Goal: Task Accomplishment & Management: Use online tool/utility

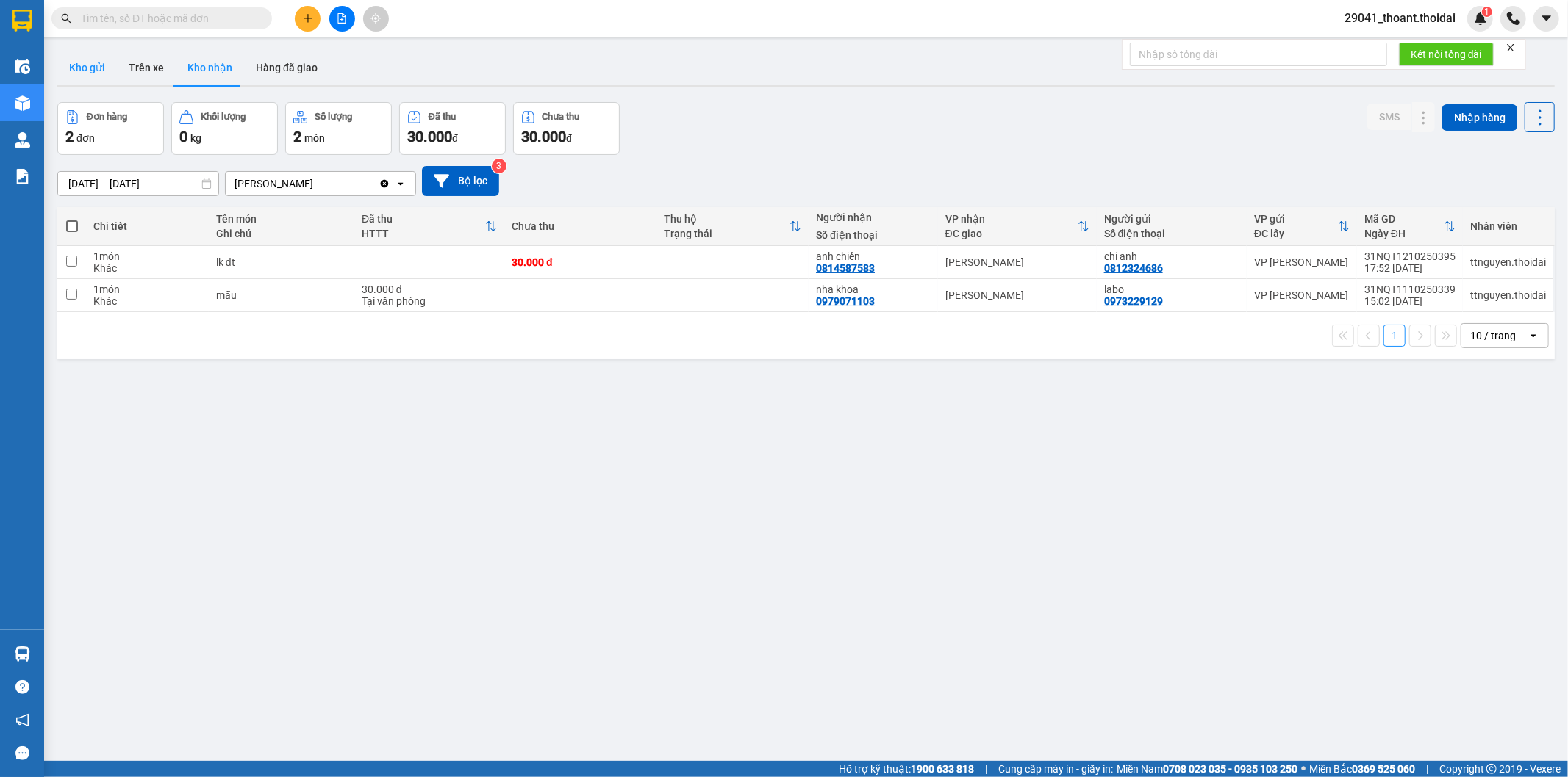
click at [96, 66] on button "Kho gửi" at bounding box center [87, 67] width 60 height 35
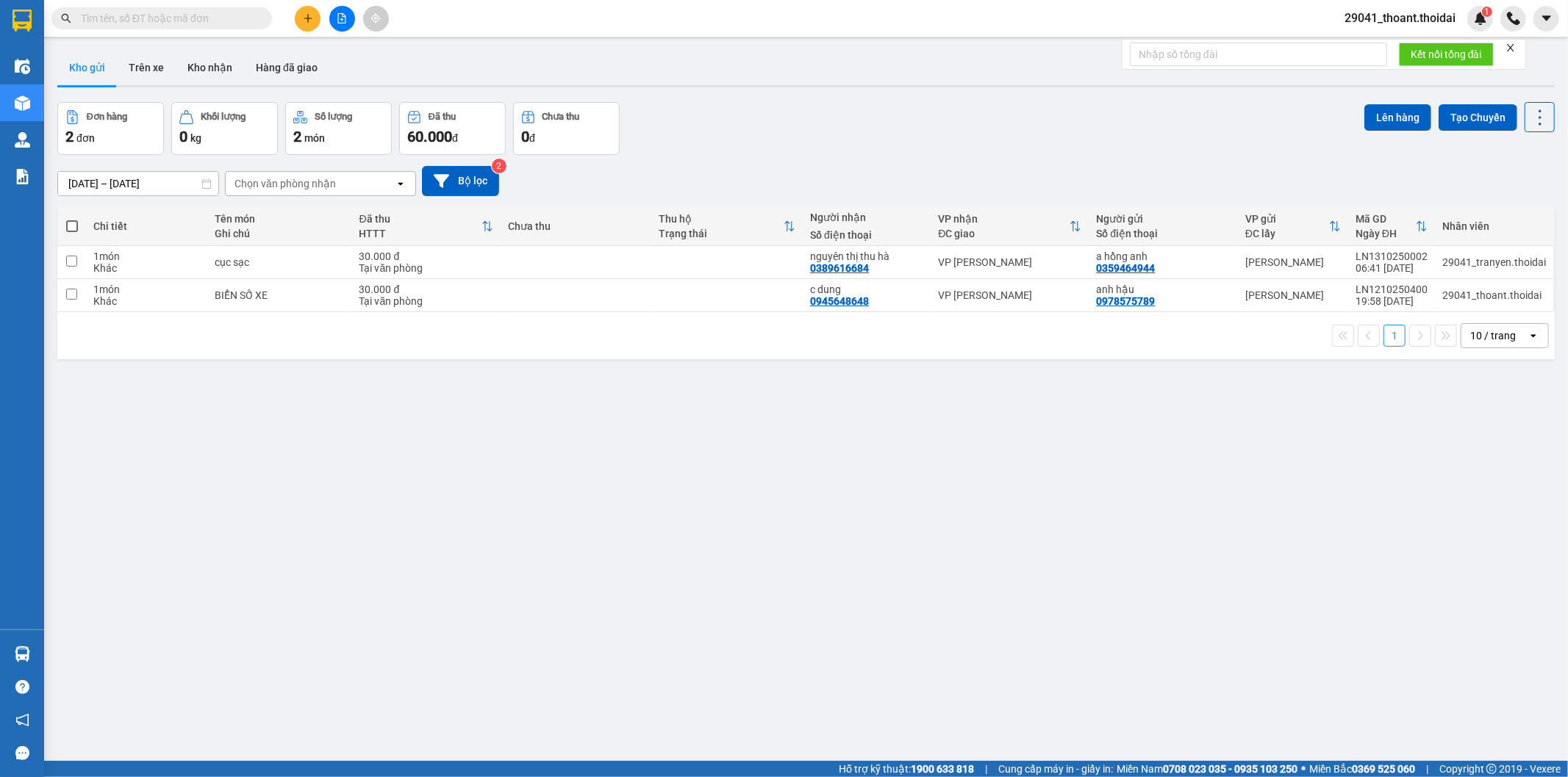
click at [76, 220] on span at bounding box center [72, 226] width 12 height 12
click at [72, 219] on input "checkbox" at bounding box center [72, 219] width 0 height 0
checkbox input "true"
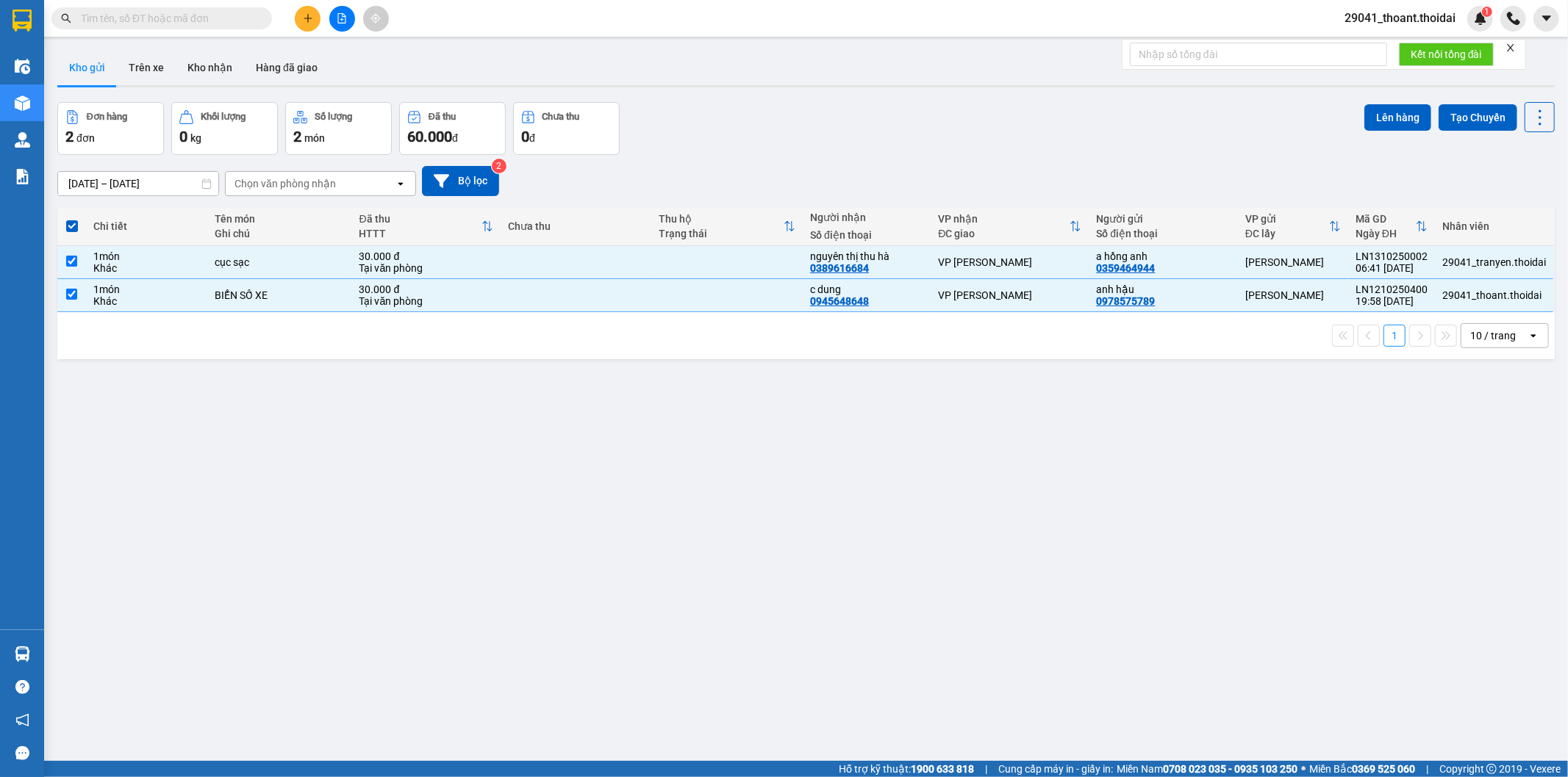
click at [1386, 103] on div "Lên hàng Tạo Chuyến" at bounding box center [1459, 117] width 190 height 30
click at [1368, 114] on button "Lên hàng" at bounding box center [1398, 118] width 67 height 27
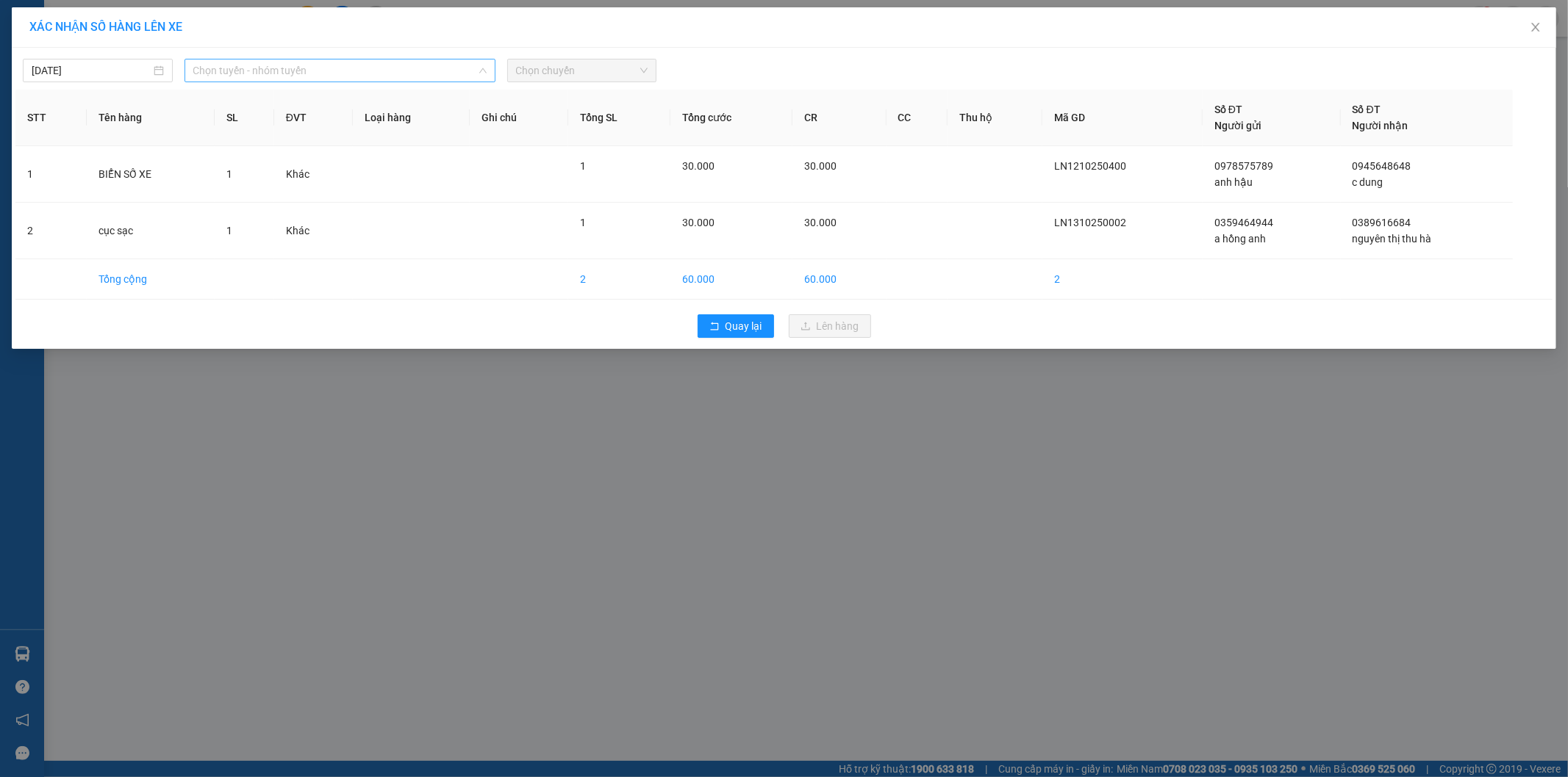
click at [294, 62] on span "Chọn tuyến - nhóm tuyến" at bounding box center [339, 71] width 293 height 22
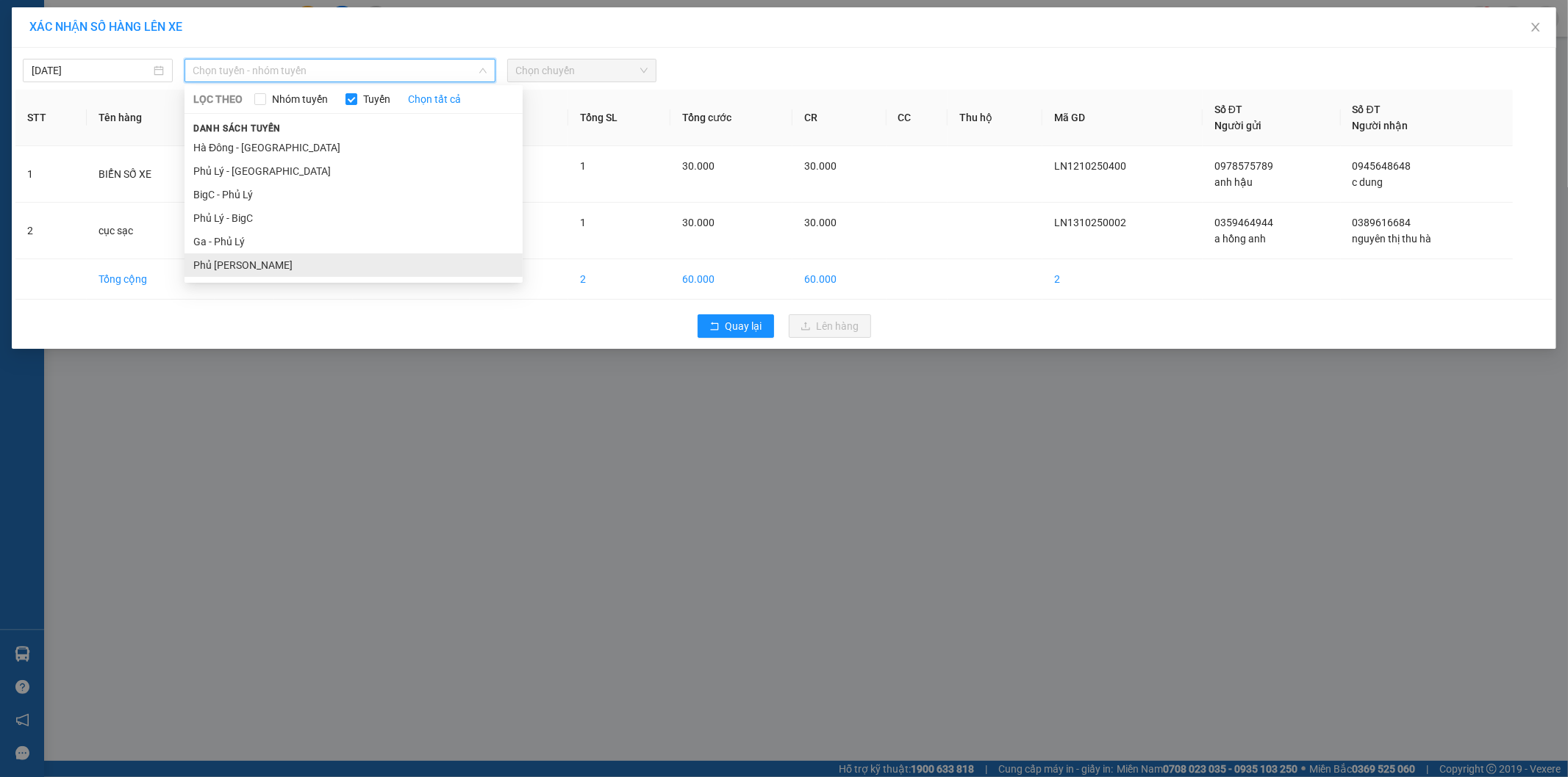
click at [273, 262] on li "Phủ [PERSON_NAME]" at bounding box center [353, 265] width 338 height 23
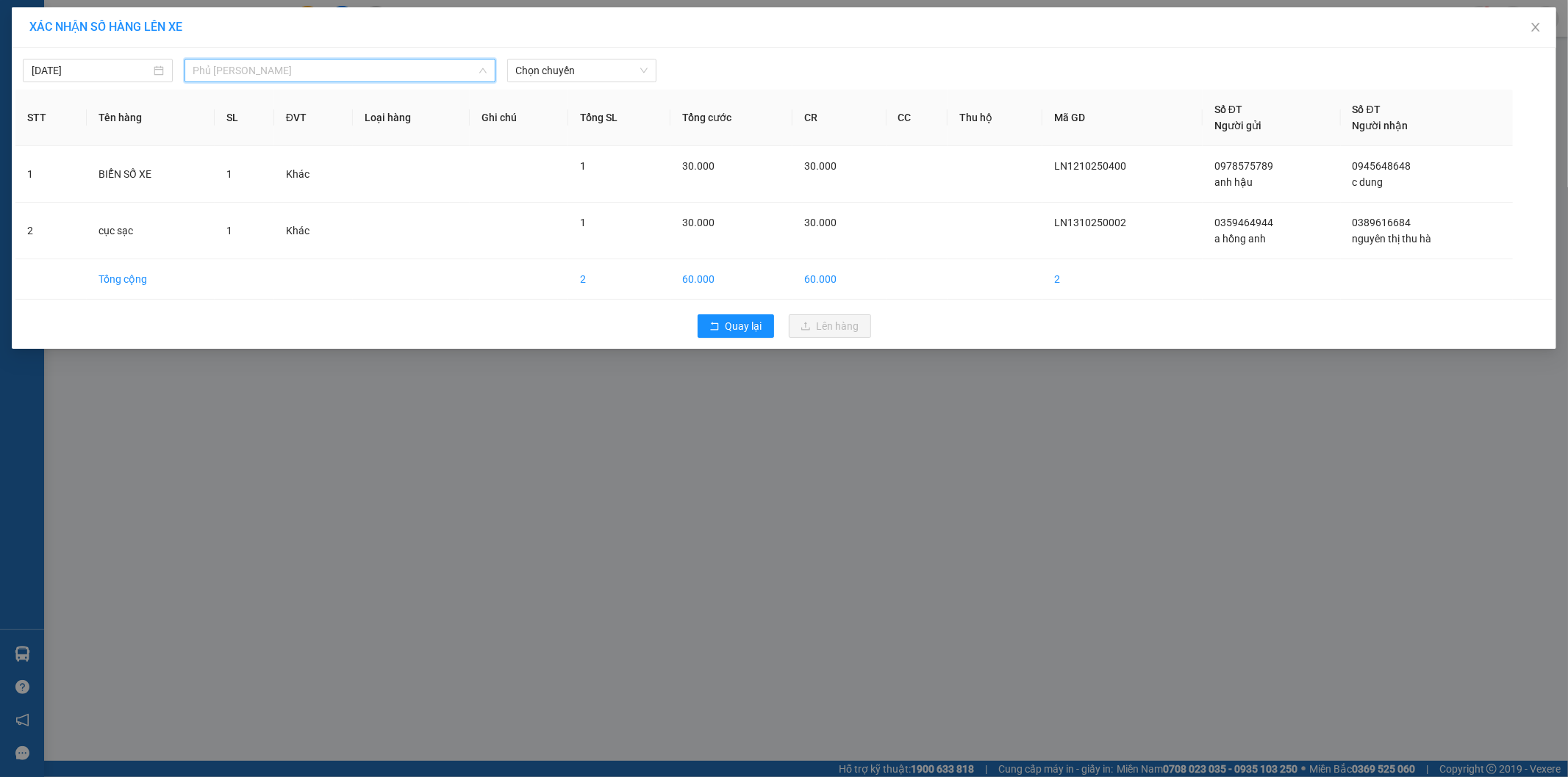
click at [294, 60] on span "Phủ [PERSON_NAME]" at bounding box center [339, 71] width 293 height 22
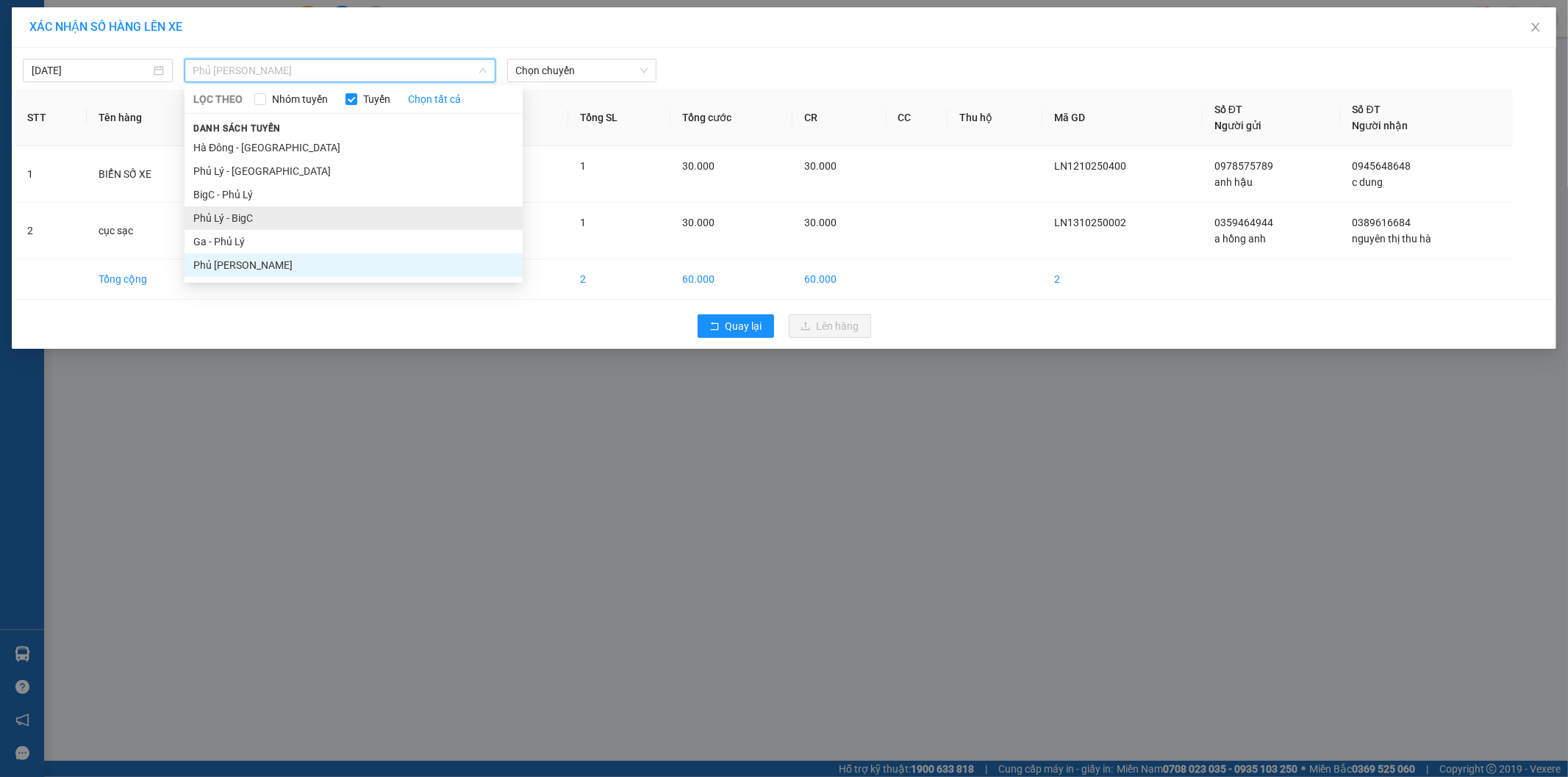
click at [254, 217] on li "Phủ Lý - BigC" at bounding box center [353, 218] width 338 height 23
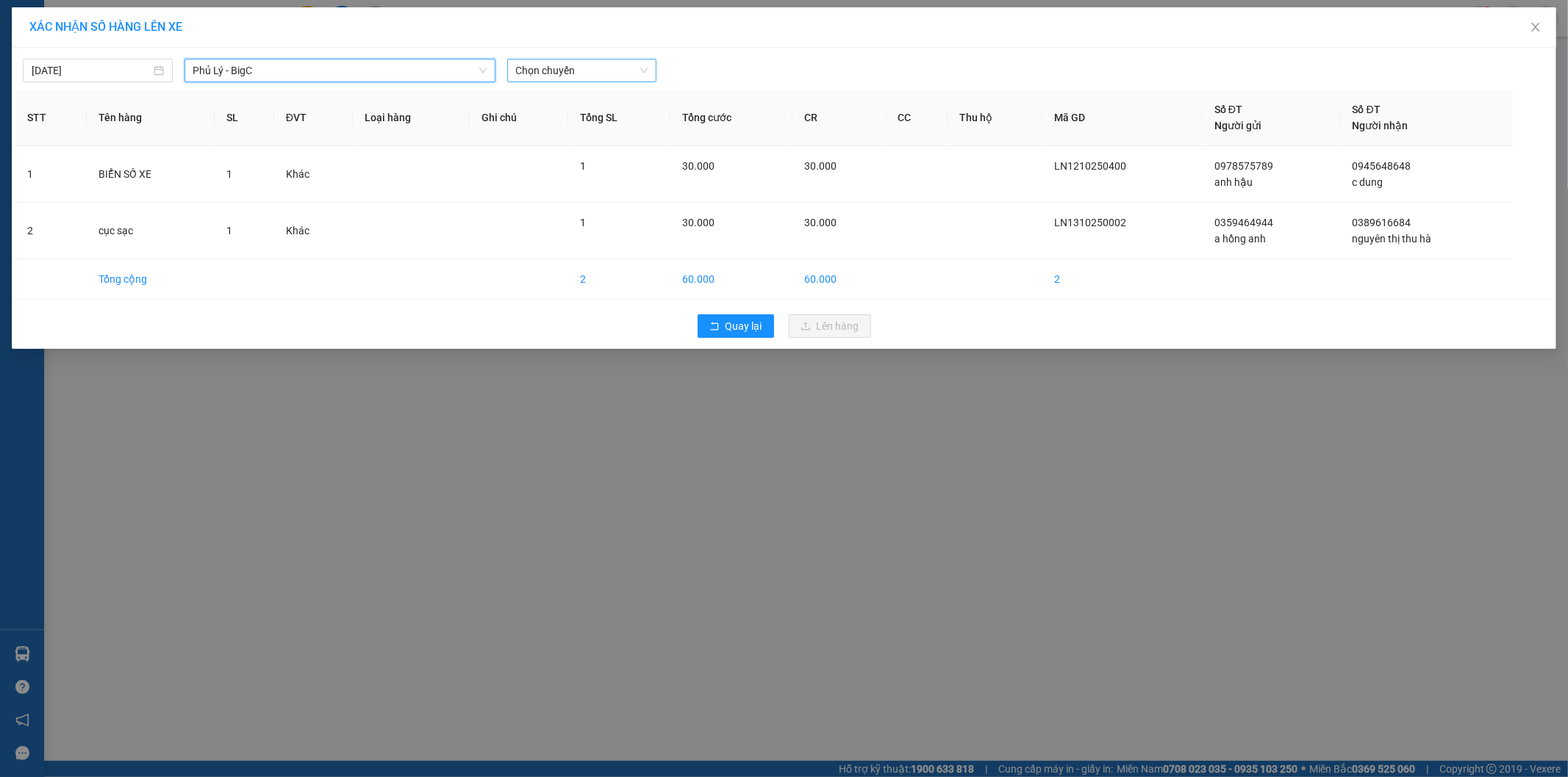
click at [567, 76] on span "Chọn chuyến" at bounding box center [582, 71] width 132 height 22
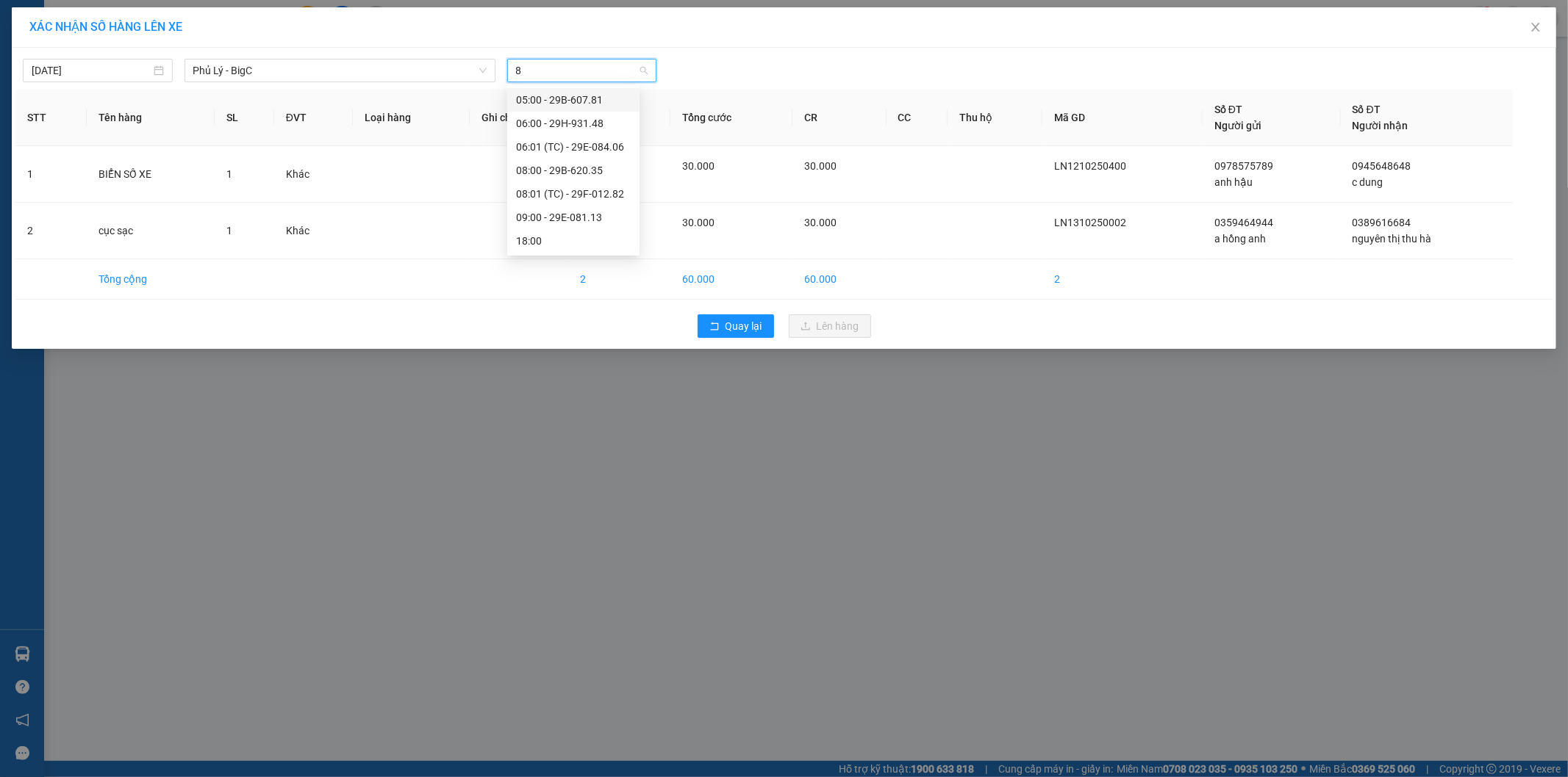
type input "82"
click at [562, 97] on div "08:01 (TC) - 29F-012.82" at bounding box center [574, 100] width 115 height 16
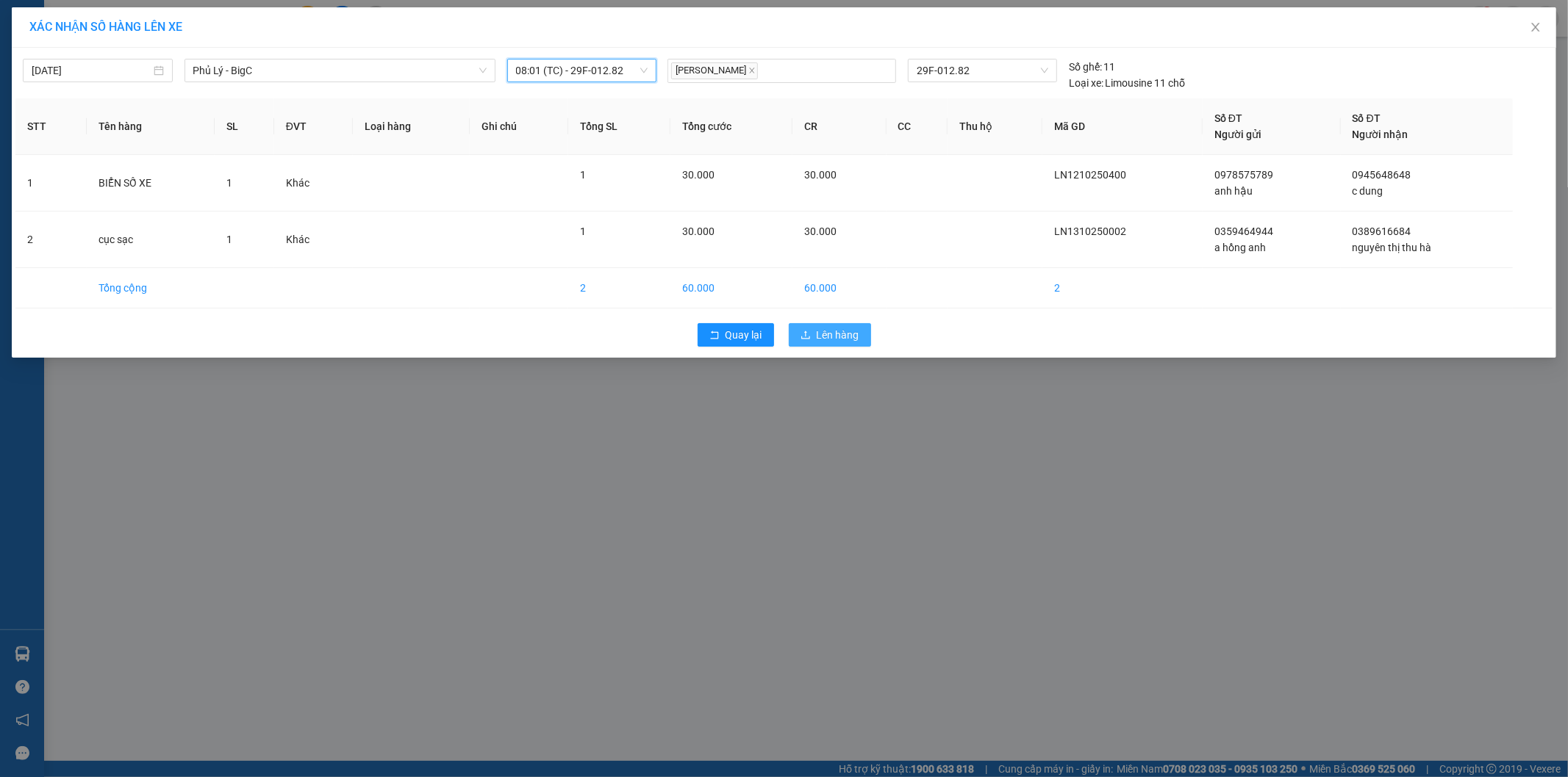
click at [813, 340] on button "Lên hàng" at bounding box center [830, 335] width 82 height 23
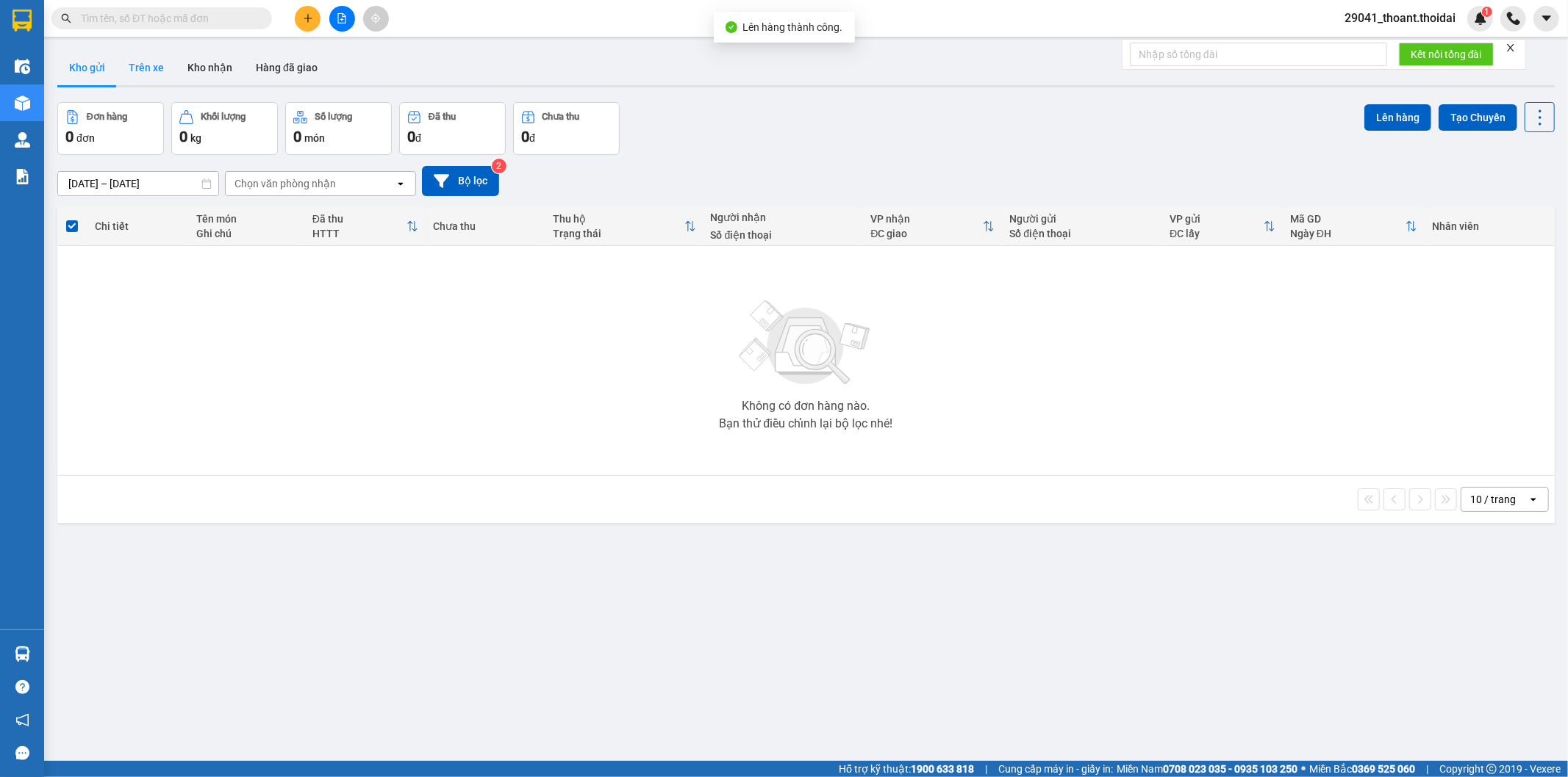
click at [136, 70] on button "Trên xe" at bounding box center [146, 67] width 59 height 35
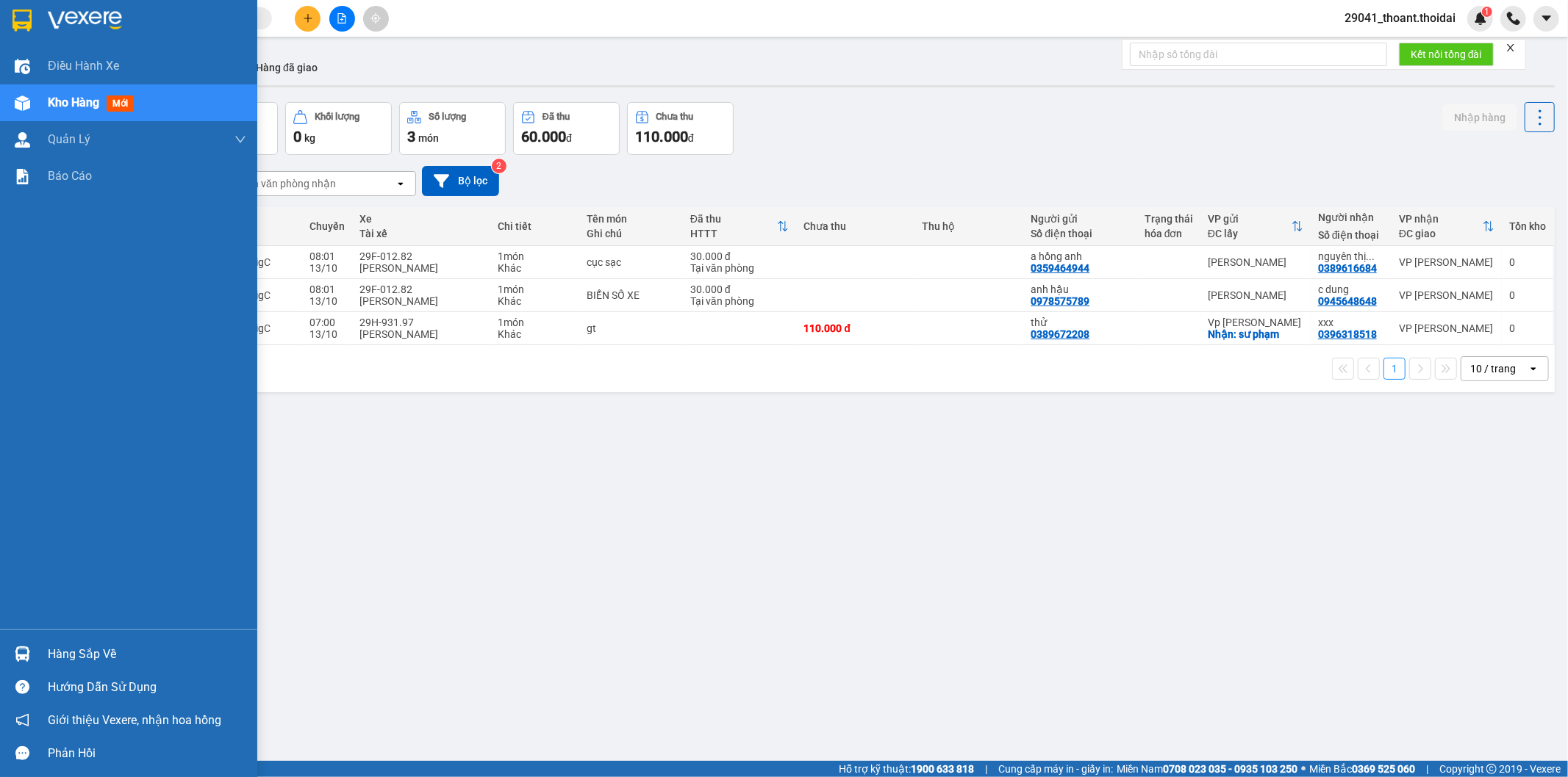
click at [47, 649] on div "Hàng sắp về" at bounding box center [146, 654] width 199 height 22
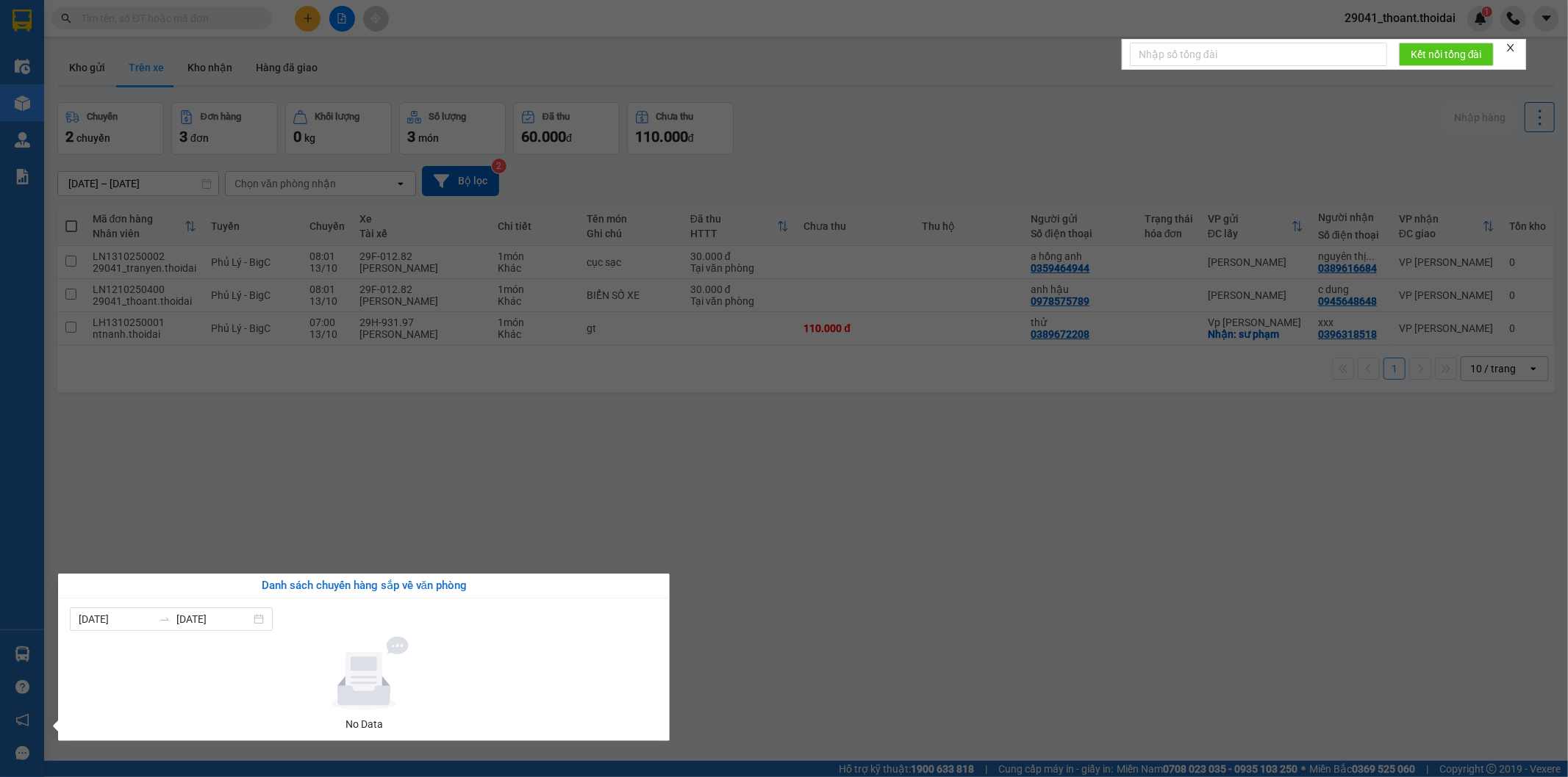
click at [952, 640] on section "Kết quả tìm kiếm ( 0 ) Bộ lọc No Data 29041_thoant.thoidai 1 Điều hành xe Kho h…" at bounding box center [784, 388] width 1568 height 777
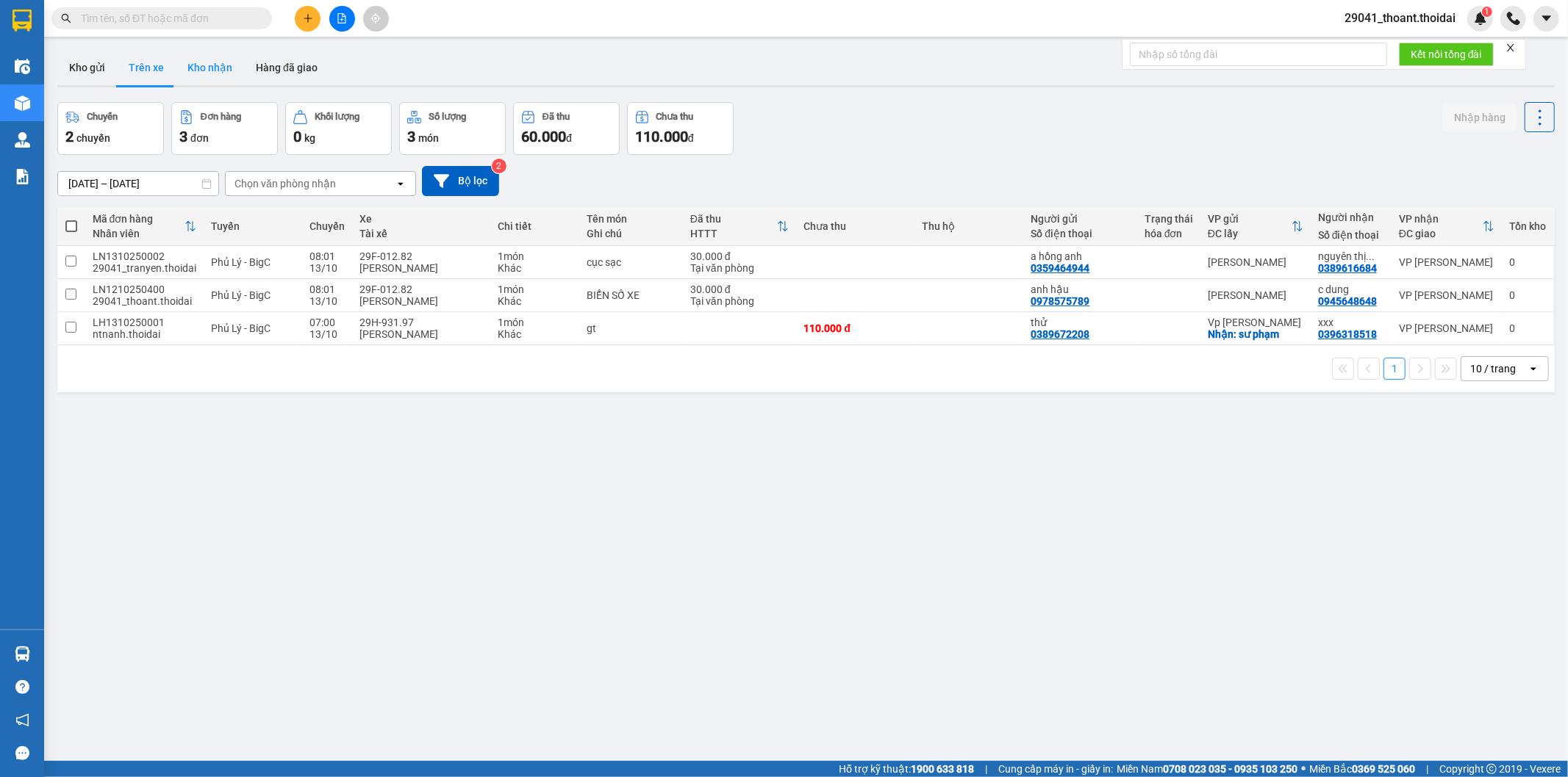
click at [215, 67] on button "Kho nhận" at bounding box center [210, 67] width 68 height 35
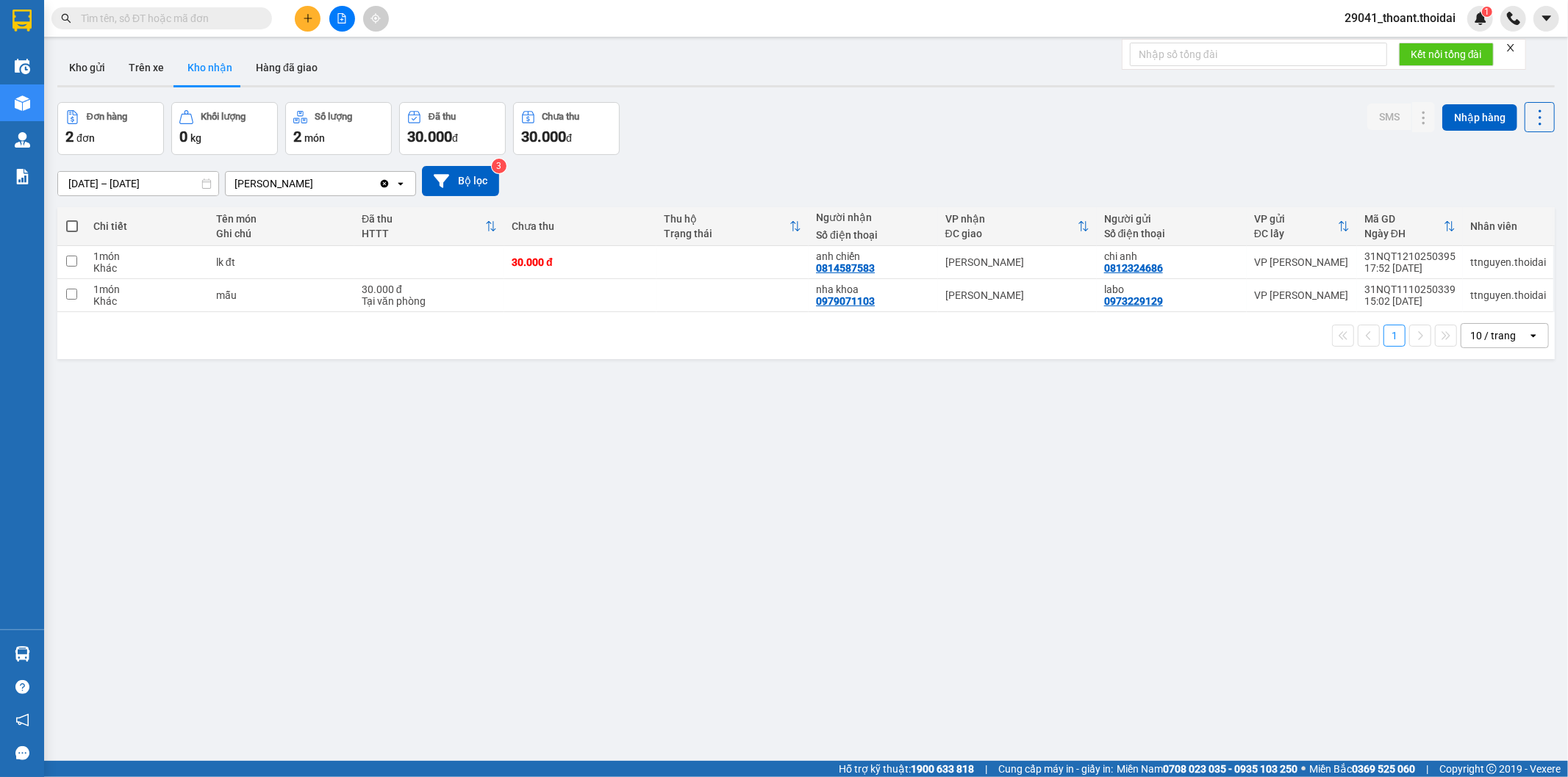
click at [126, 177] on input "[DATE] – [DATE]" at bounding box center [138, 184] width 160 height 23
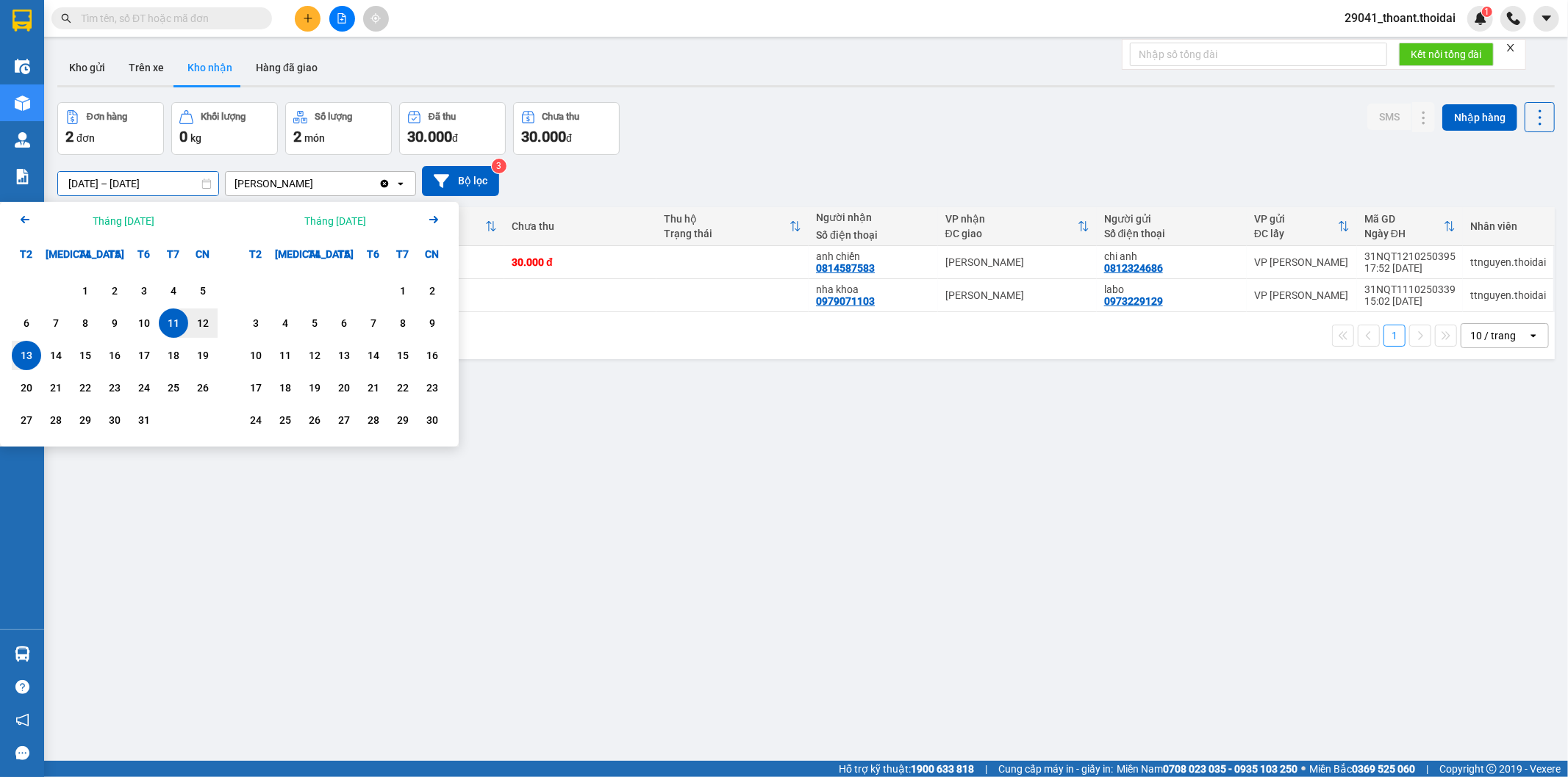
click at [30, 221] on icon "Arrow Left" at bounding box center [24, 219] width 17 height 17
click at [34, 287] on div "1" at bounding box center [26, 290] width 21 height 17
click at [199, 179] on input "[DATE] – / /" at bounding box center [138, 184] width 160 height 23
click at [159, 180] on input "[DATE] – / /" at bounding box center [138, 184] width 160 height 23
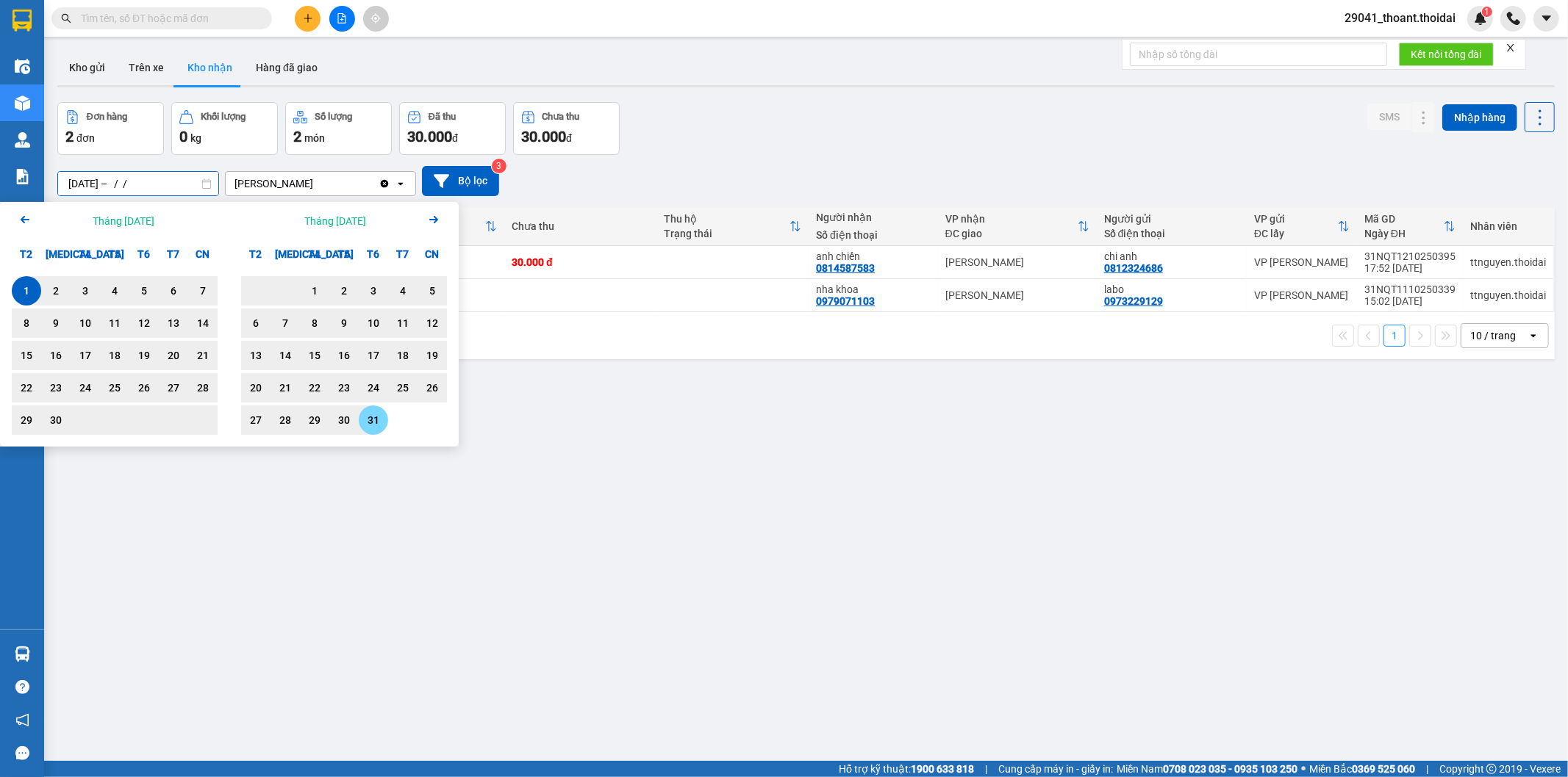
click at [367, 422] on div "31" at bounding box center [373, 420] width 21 height 17
type input "[DATE] – [DATE]"
